Goal: Information Seeking & Learning: Learn about a topic

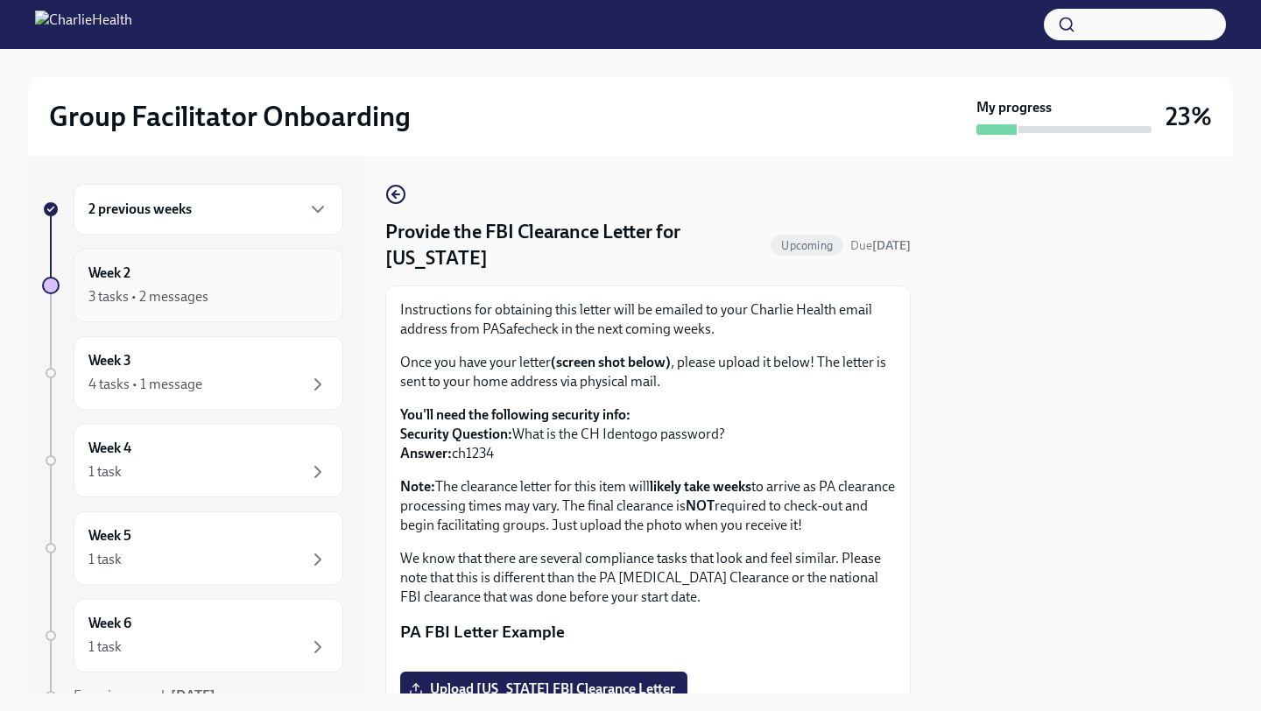
click at [242, 284] on div "Week 2 3 tasks • 2 messages" at bounding box center [208, 286] width 240 height 44
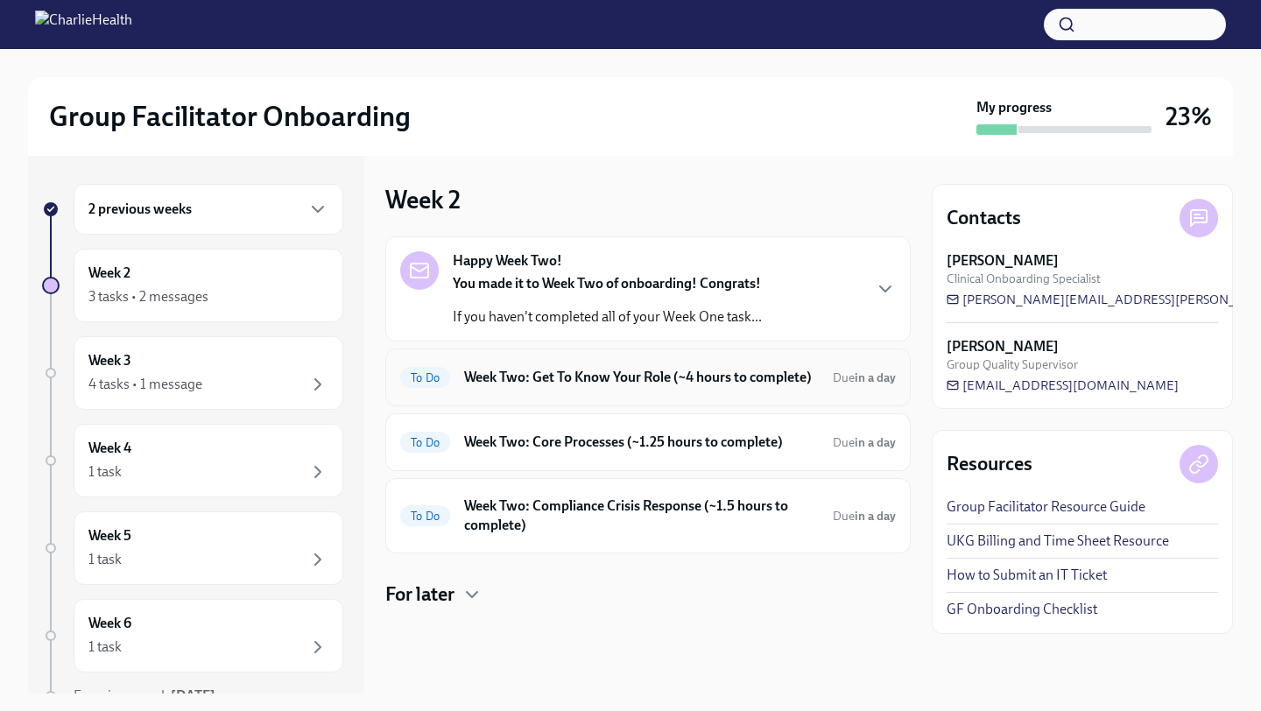
click at [643, 376] on h6 "Week Two: Get To Know Your Role (~4 hours to complete)" at bounding box center [641, 377] width 355 height 19
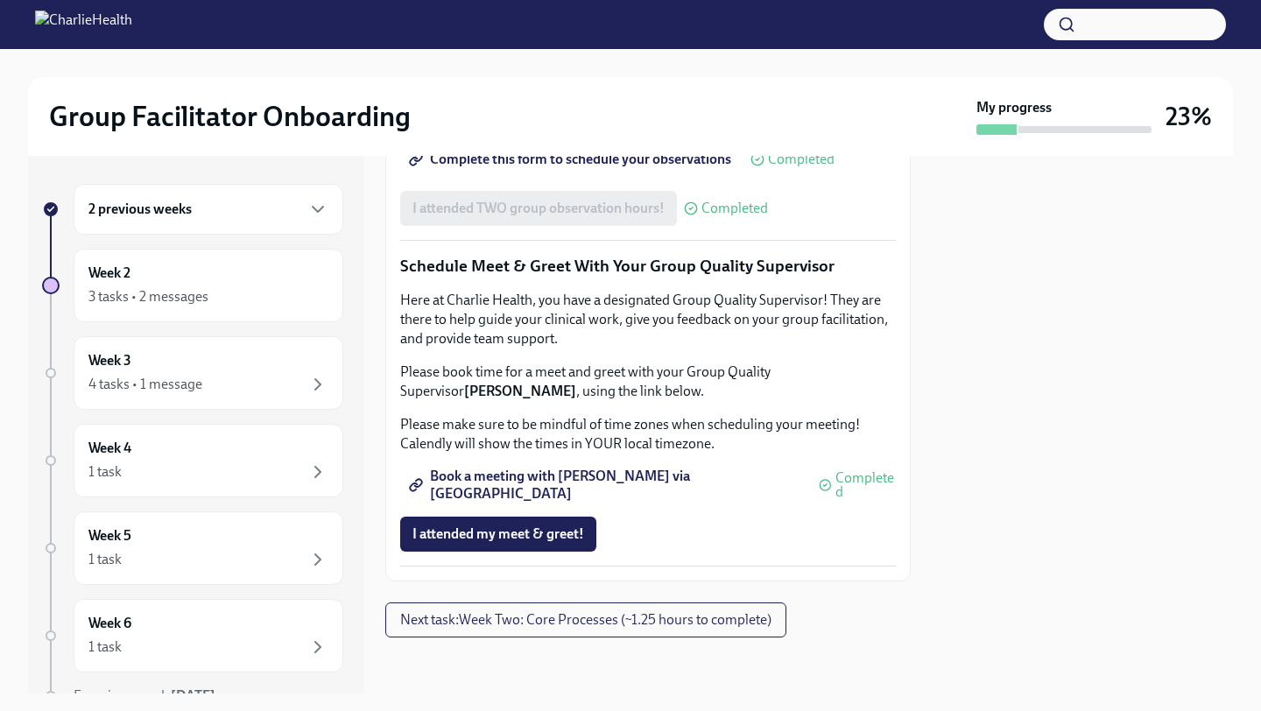
scroll to position [1707, 0]
click at [580, 620] on span "Next task : Week Two: Core Processes (~1.25 hours to complete)" at bounding box center [585, 620] width 371 height 18
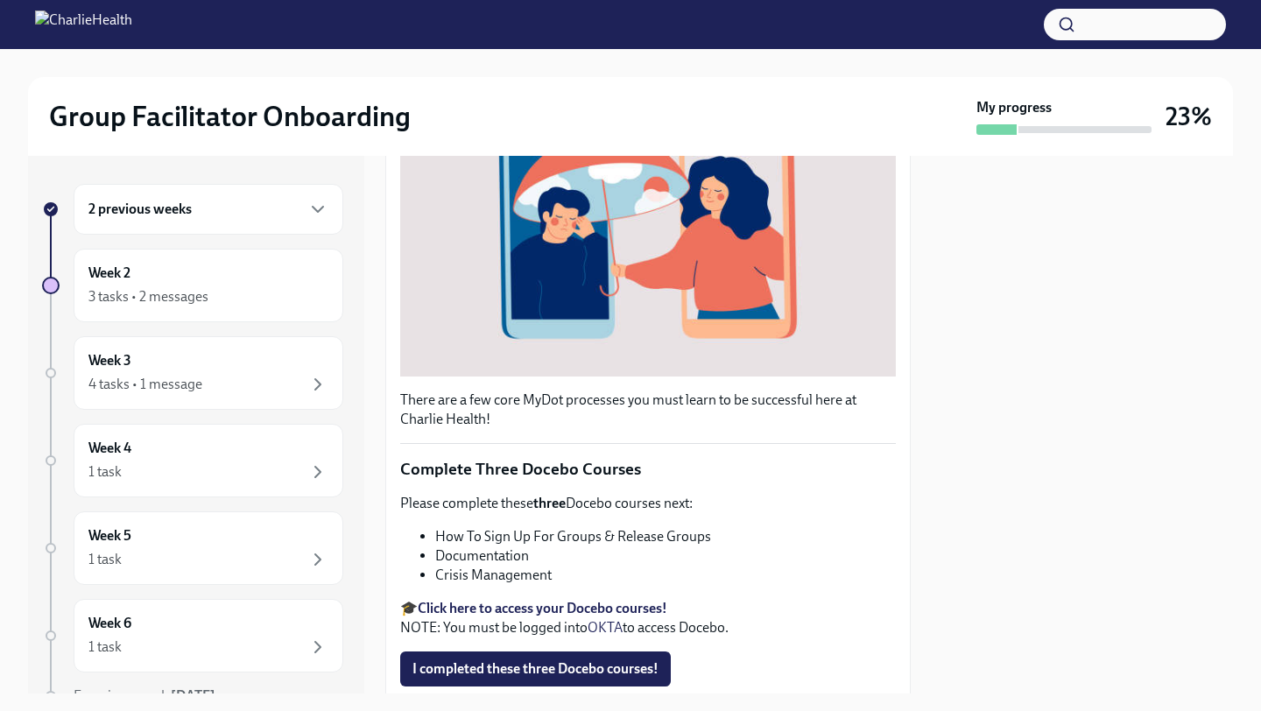
scroll to position [556, 0]
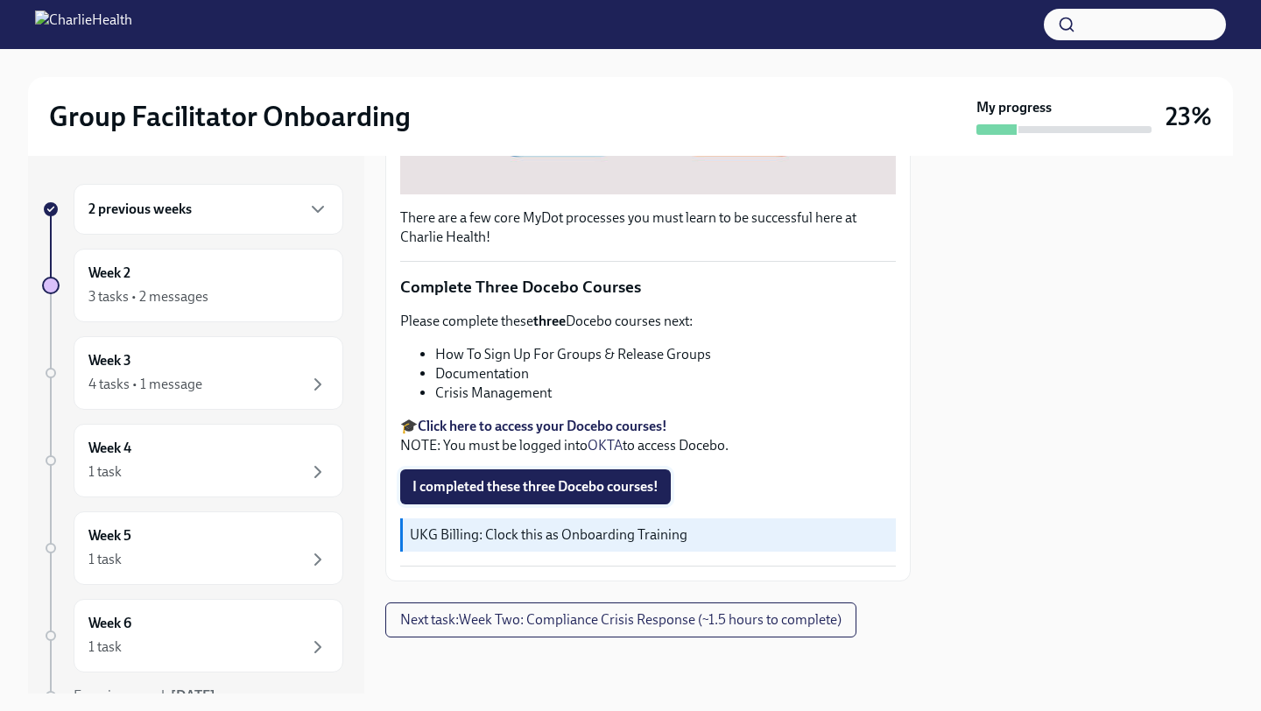
click at [584, 483] on span "I completed these three Docebo courses!" at bounding box center [535, 487] width 246 height 18
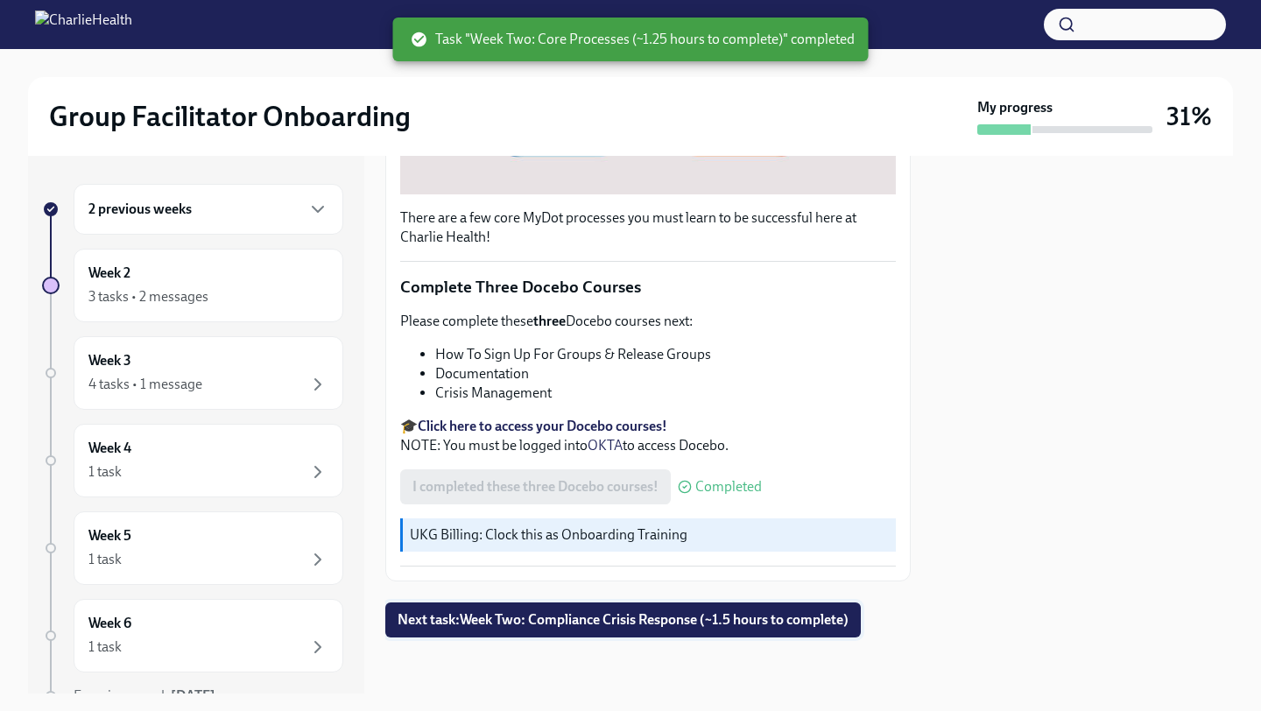
click at [756, 624] on span "Next task : Week Two: Compliance Crisis Response (~1.5 hours to complete)" at bounding box center [622, 620] width 451 height 18
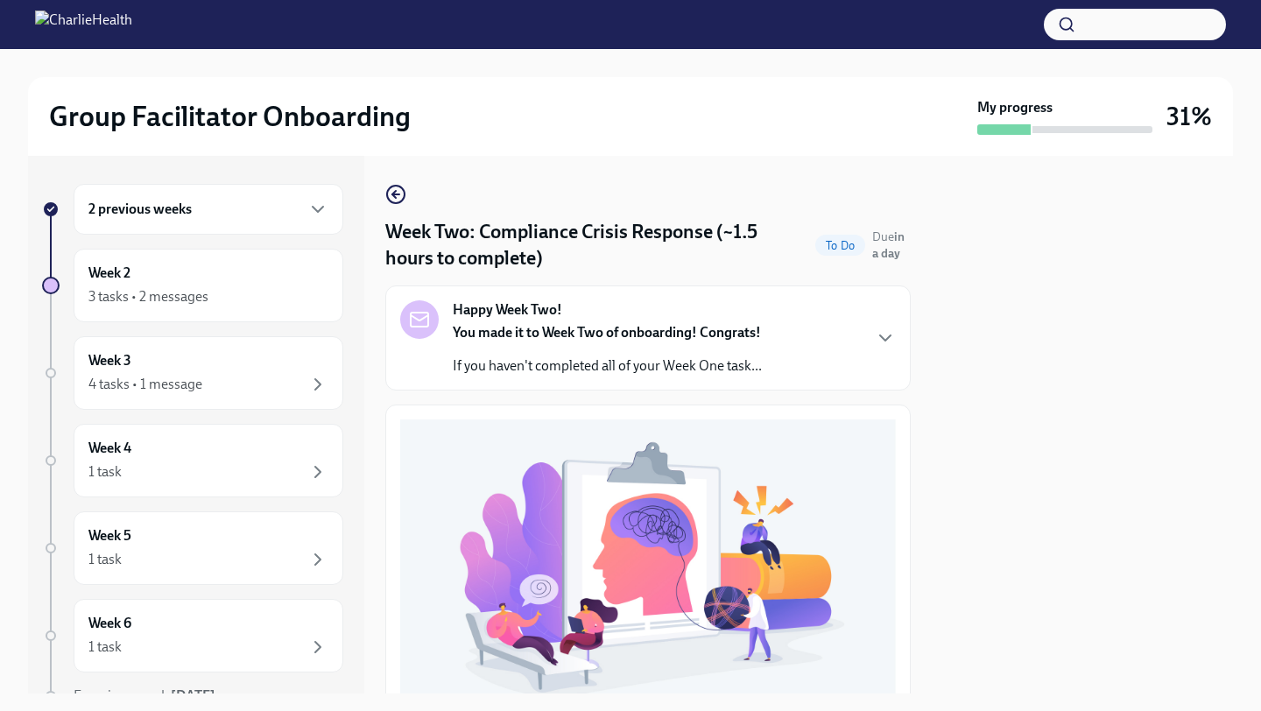
click at [811, 337] on div "Happy Week Two! You made it to Week Two of onboarding! Congrats! If you haven't…" at bounding box center [647, 337] width 495 height 75
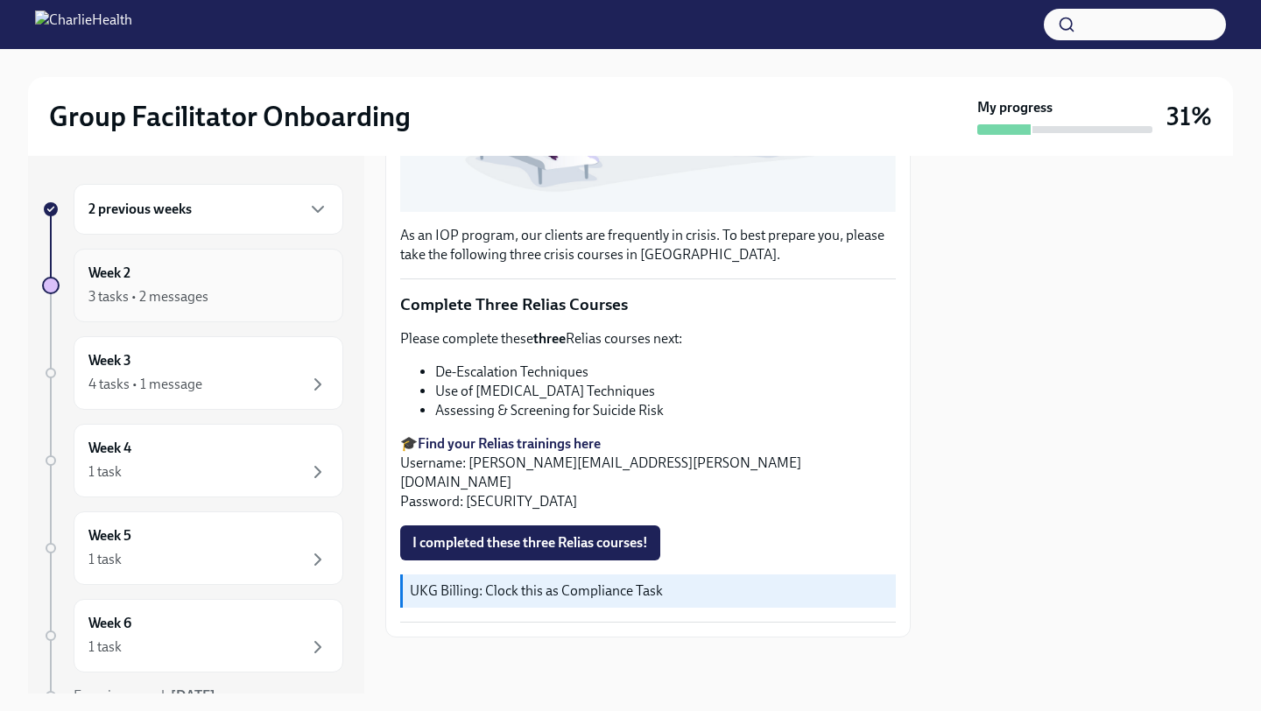
click at [249, 303] on div "3 tasks • 2 messages" at bounding box center [208, 296] width 240 height 21
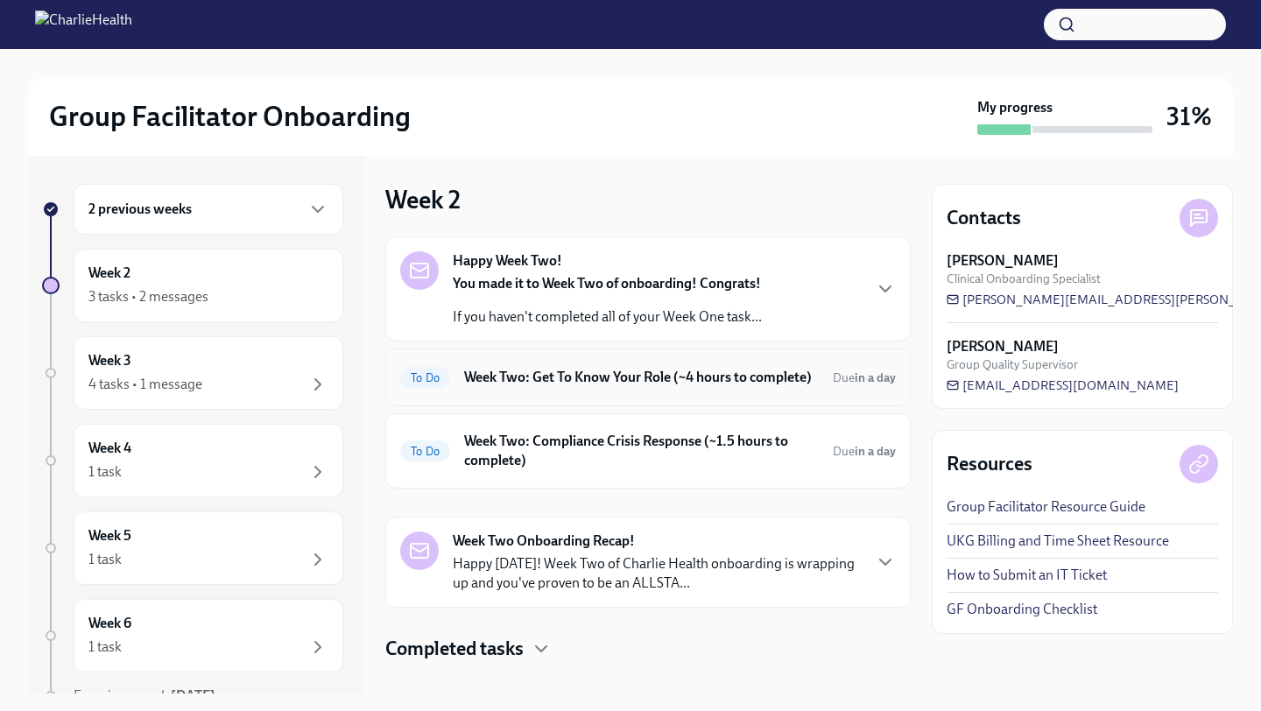
click at [661, 382] on h6 "Week Two: Get To Know Your Role (~4 hours to complete)" at bounding box center [641, 377] width 355 height 19
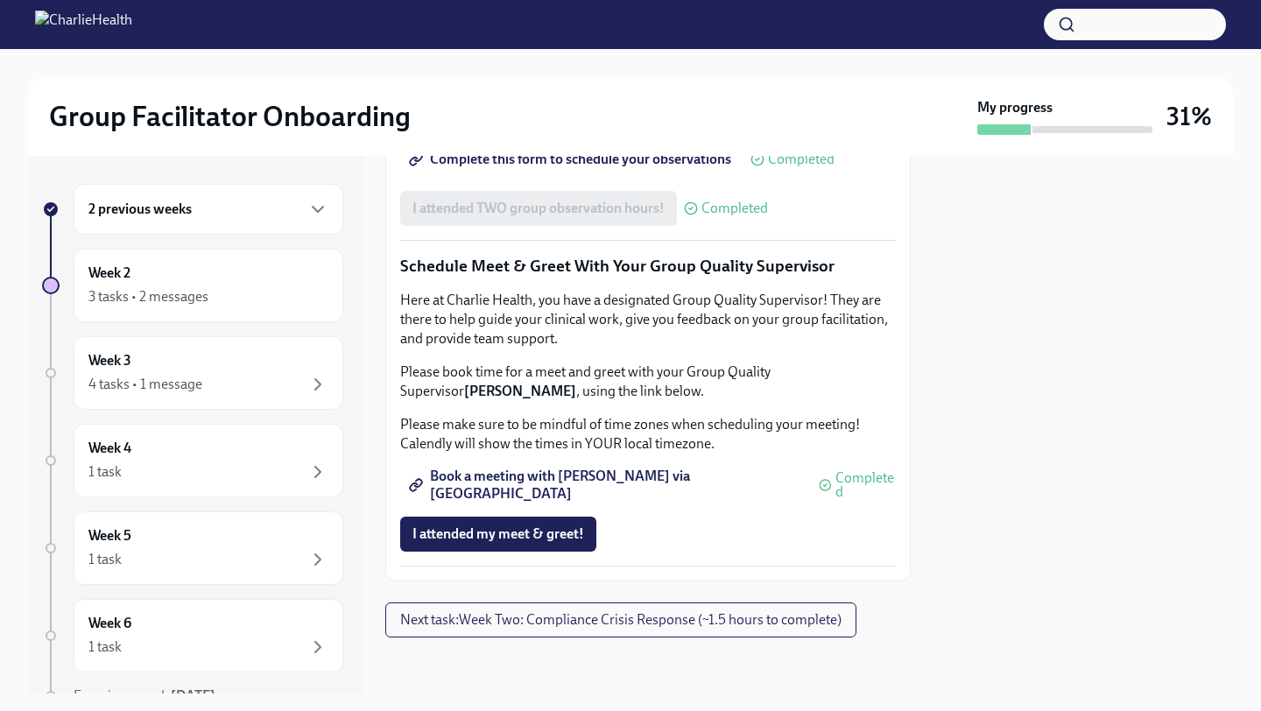
scroll to position [1354, 0]
click at [273, 278] on div "Week 2 3 tasks • 2 messages" at bounding box center [208, 286] width 240 height 44
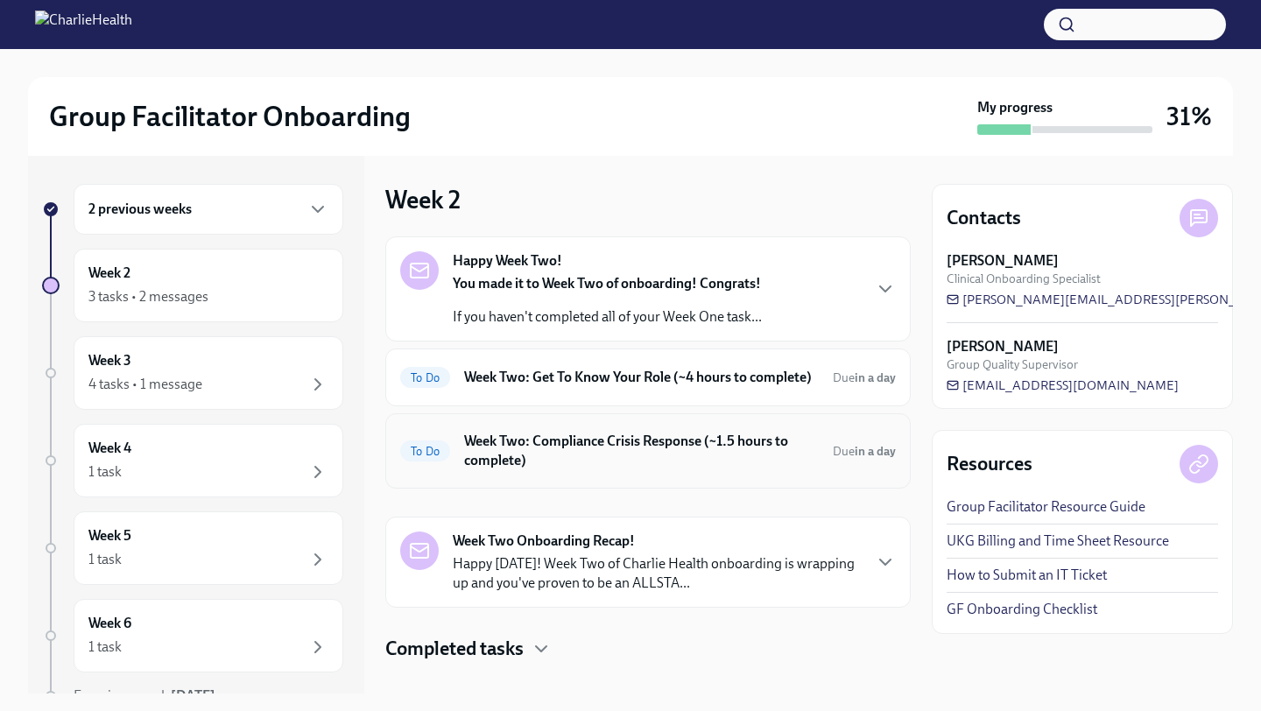
scroll to position [25, 0]
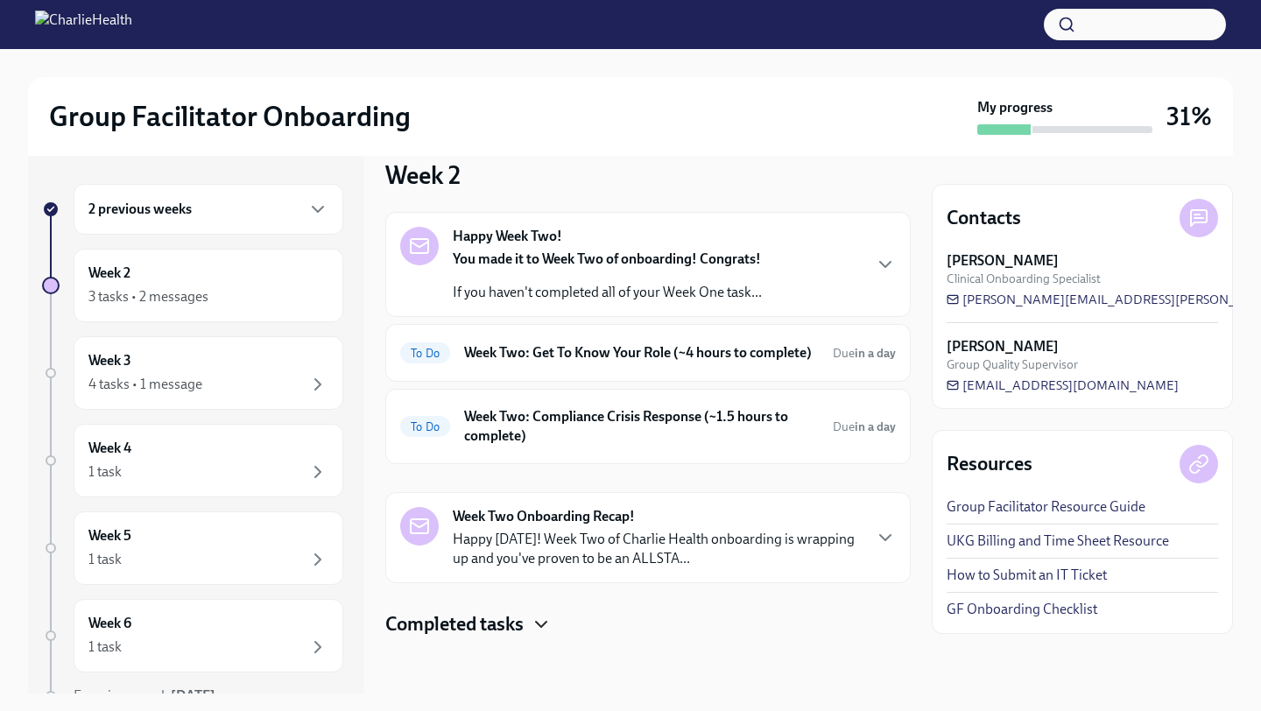
click at [548, 628] on icon "button" at bounding box center [541, 624] width 21 height 21
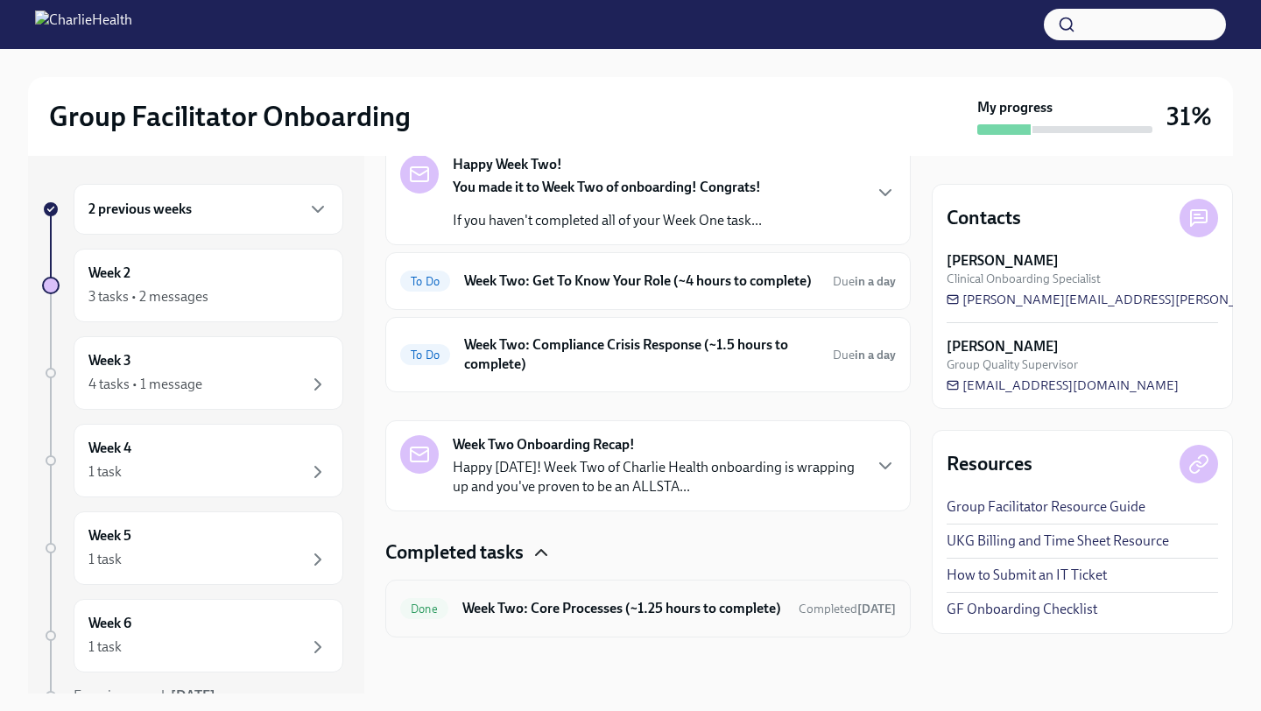
click at [579, 608] on h6 "Week Two: Core Processes (~1.25 hours to complete)" at bounding box center [623, 608] width 322 height 19
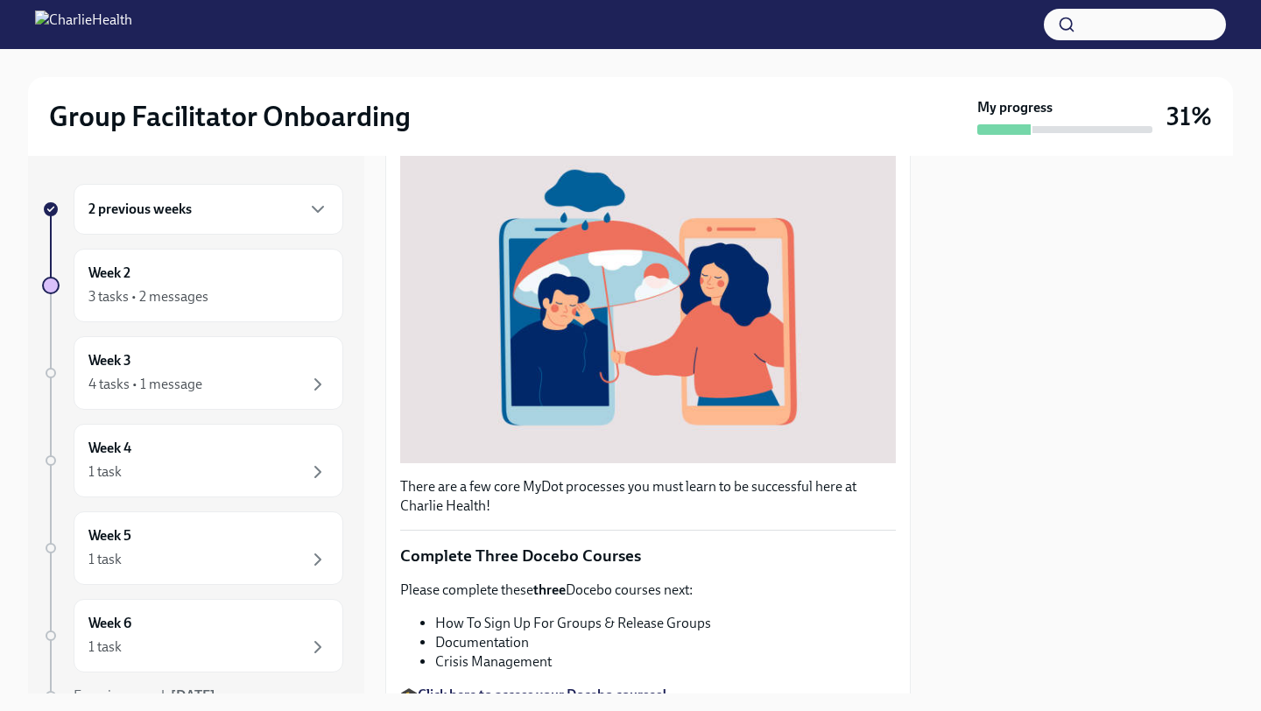
scroll to position [556, 0]
